Goal: Task Accomplishment & Management: Manage account settings

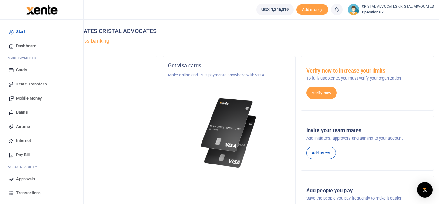
click at [39, 98] on span "Mobile Money" at bounding box center [29, 98] width 26 height 6
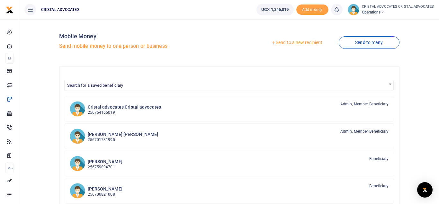
click at [286, 41] on link "Send to a new recipient" at bounding box center [297, 43] width 84 height 12
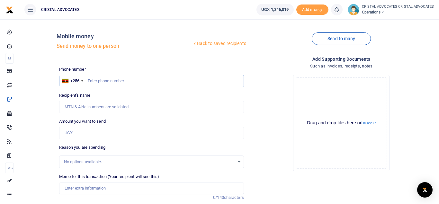
click at [171, 78] on input "text" at bounding box center [151, 81] width 185 height 12
type input "754085664"
type input "Lincoln Kalema"
type input "754085664"
click at [86, 133] on input "Amount you want to send" at bounding box center [151, 133] width 185 height 12
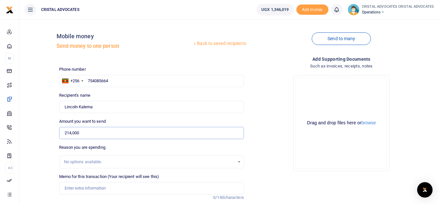
type input "214,000"
click at [85, 186] on input "Memo for this transaction (Your recipient will see this)" at bounding box center [151, 188] width 185 height 12
paste input "I have discovered that the company is a foreign company registered in Uganda an…"
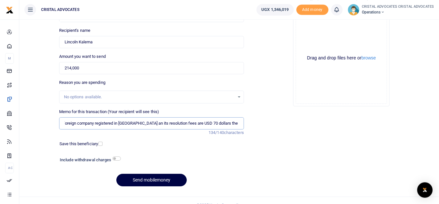
scroll to position [0, 73]
type input "I have discovered that the company is a foreign company registered in Uganda an…"
click at [146, 184] on button "Send mobilemoney" at bounding box center [151, 180] width 70 height 13
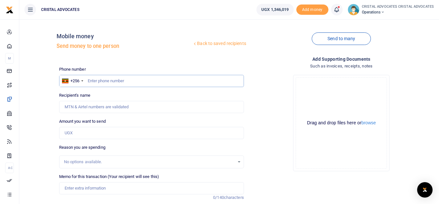
click at [170, 81] on input "text" at bounding box center [151, 81] width 185 height 12
type input "779320070"
type input "Emmanuel Kasamba"
type input "779320070"
click at [89, 136] on input "Amount you want to send" at bounding box center [151, 133] width 185 height 12
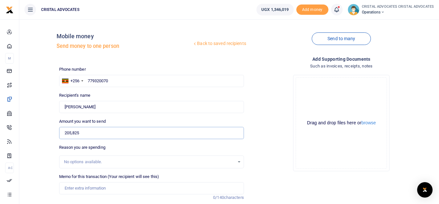
type input "205,825"
click at [108, 191] on input "Memo for this transaction (Your recipient will see this)" at bounding box center [151, 188] width 185 height 12
paste input "I have discovered that the company is a foreign company registered in Uganda an…"
type input "I have discovered that the company is a foreign company registered in Uganda an…"
paste input "Certificate of NCR"
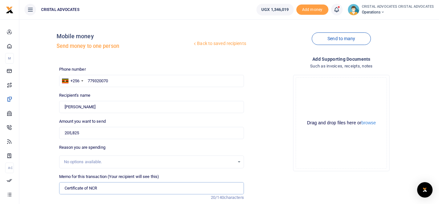
click at [98, 189] on input "Certificate of NCR" at bounding box center [151, 188] width 185 height 12
click at [138, 186] on input "Certificate of NCR" at bounding box center [151, 188] width 185 height 12
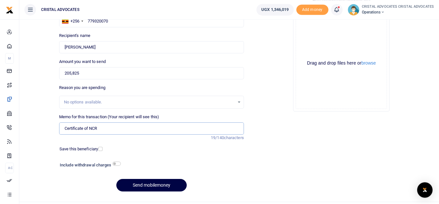
scroll to position [61, 0]
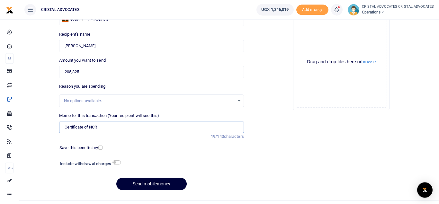
type input "Certificate of NCR"
click at [152, 184] on button "Send mobilemoney" at bounding box center [151, 184] width 70 height 13
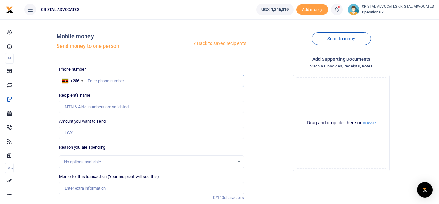
click at [134, 86] on input "text" at bounding box center [151, 81] width 185 height 12
type input "754165019"
click at [82, 131] on input "Amount you want to send" at bounding box center [151, 133] width 185 height 12
type input "Beatrice Tuhaise"
type input "137,240"
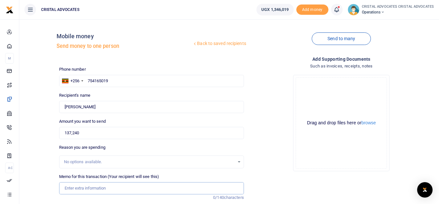
click at [105, 186] on input "Memo for this transaction (Your recipient will see this)" at bounding box center [151, 188] width 185 height 12
paste input "1 DOZEN BINDING COVER TOP 33,000/= 1 DOZEN BINDING COVER BOTTOM 33,000/= 28MM S…"
click at [134, 188] on input "1 DOZEN BINDING COVER TOP 33,000/= 1 DOZEN BINDING COVER BOTTOM 33,000/= 28MM S…" at bounding box center [151, 188] width 185 height 12
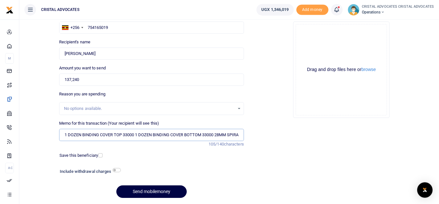
scroll to position [74, 0]
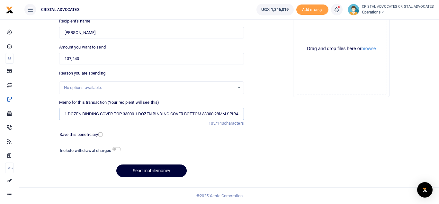
type input "1 DOZEN BINDING COVER TOP 33000 1 DOZEN BINDING COVER BOTTOM 33000 28MM SPIRALS…"
click at [145, 173] on button "Send mobilemoney" at bounding box center [151, 171] width 70 height 13
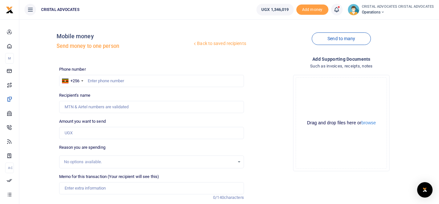
click at [344, 11] on li "Notifications 3 Transactions to act upon" at bounding box center [337, 10] width 17 height 12
click at [337, 5] on link at bounding box center [337, 10] width 12 height 12
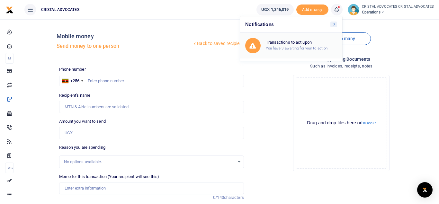
click at [288, 44] on h6 "Transactions to act upon" at bounding box center [301, 42] width 71 height 5
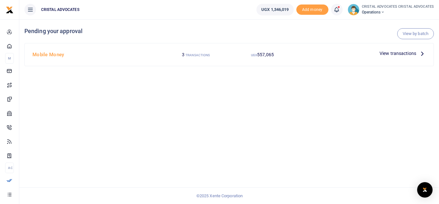
click at [394, 57] on span "View transactions" at bounding box center [398, 53] width 37 height 7
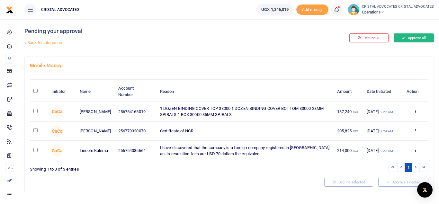
click at [411, 40] on button "Approve all" at bounding box center [414, 37] width 40 height 9
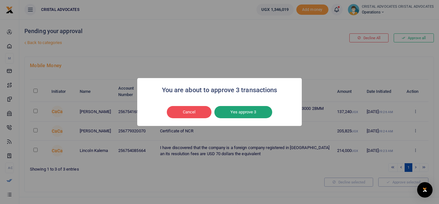
click at [242, 114] on button "Yes approve 3" at bounding box center [244, 112] width 58 height 12
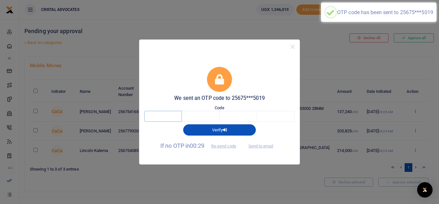
click at [153, 118] on input "text" at bounding box center [163, 116] width 38 height 11
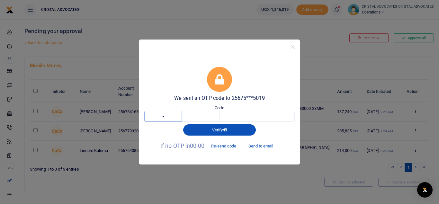
type input "5"
type input "7"
type input "4"
type input "8"
